Goal: Transaction & Acquisition: Purchase product/service

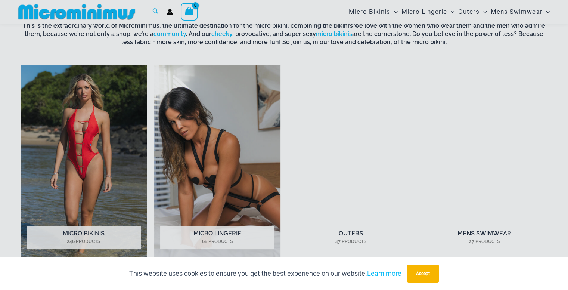
scroll to position [522, 0]
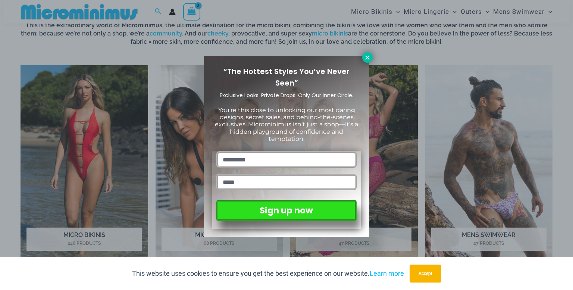
click at [366, 55] on icon at bounding box center [367, 57] width 7 height 7
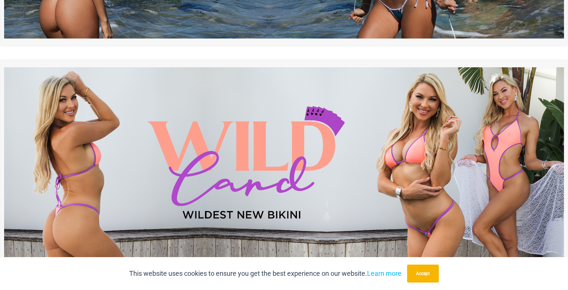
scroll to position [0, 0]
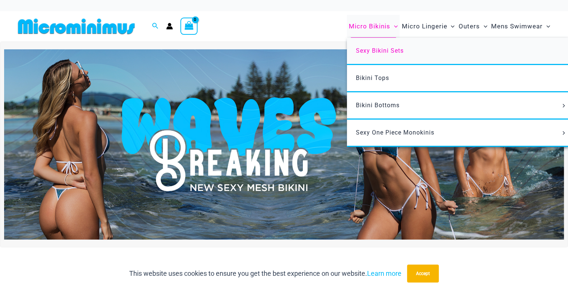
click at [387, 54] on span "Sexy Bikini Sets" at bounding box center [380, 50] width 48 height 7
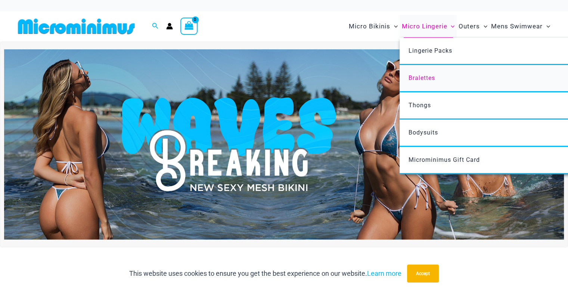
click at [433, 76] on span "Bralettes" at bounding box center [421, 77] width 27 height 7
click at [418, 50] on span "Lingerie Packs" at bounding box center [430, 50] width 44 height 7
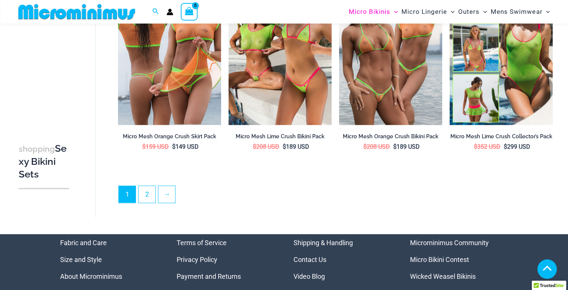
scroll to position [1482, 0]
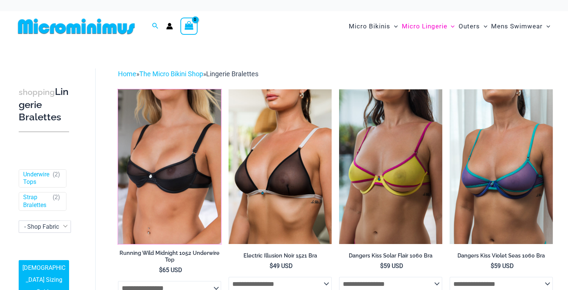
click at [118, 89] on img at bounding box center [118, 89] width 0 height 0
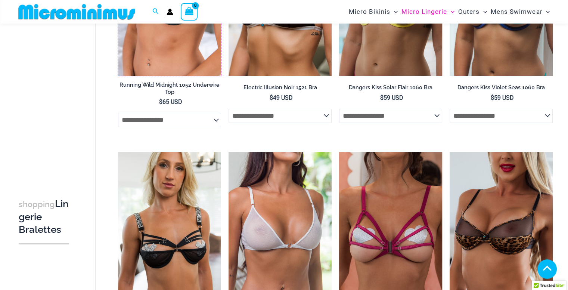
scroll to position [266, 0]
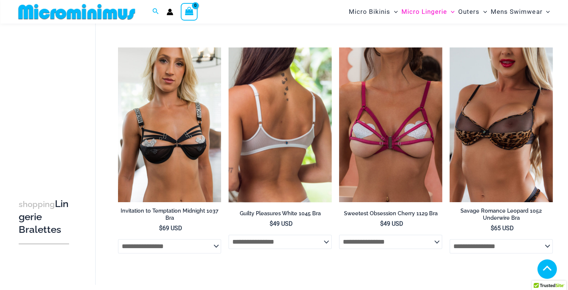
click at [293, 130] on img at bounding box center [279, 124] width 103 height 155
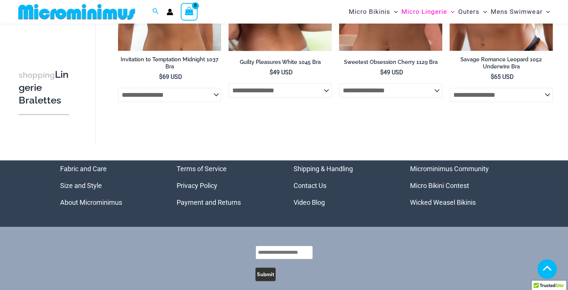
scroll to position [417, 0]
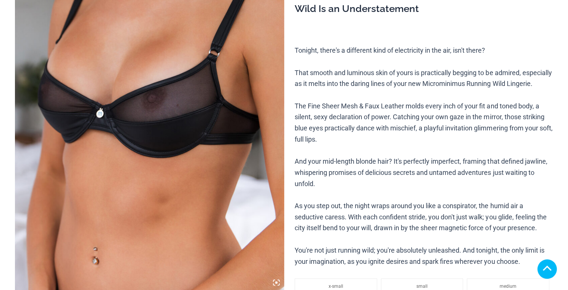
scroll to position [330, 0]
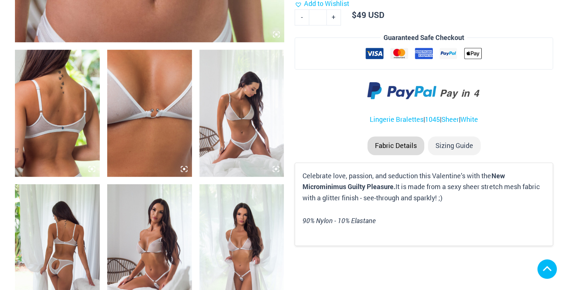
scroll to position [502, 0]
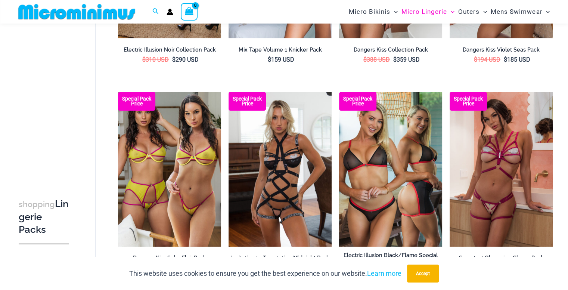
scroll to position [407, 0]
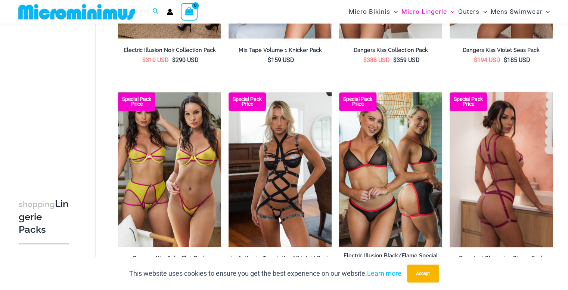
click at [530, 134] on img at bounding box center [500, 169] width 103 height 155
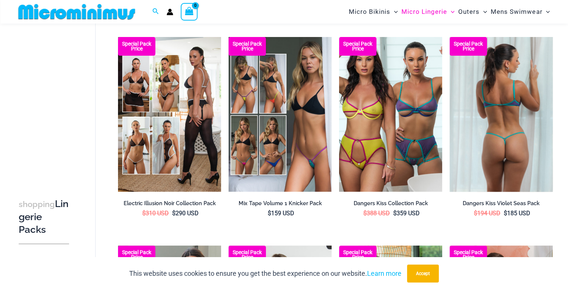
click at [508, 105] on img at bounding box center [500, 114] width 103 height 155
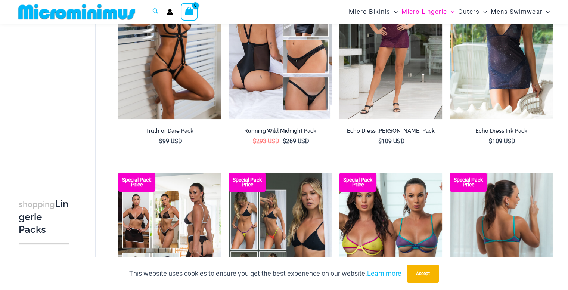
scroll to position [0, 0]
